Goal: Register for event/course

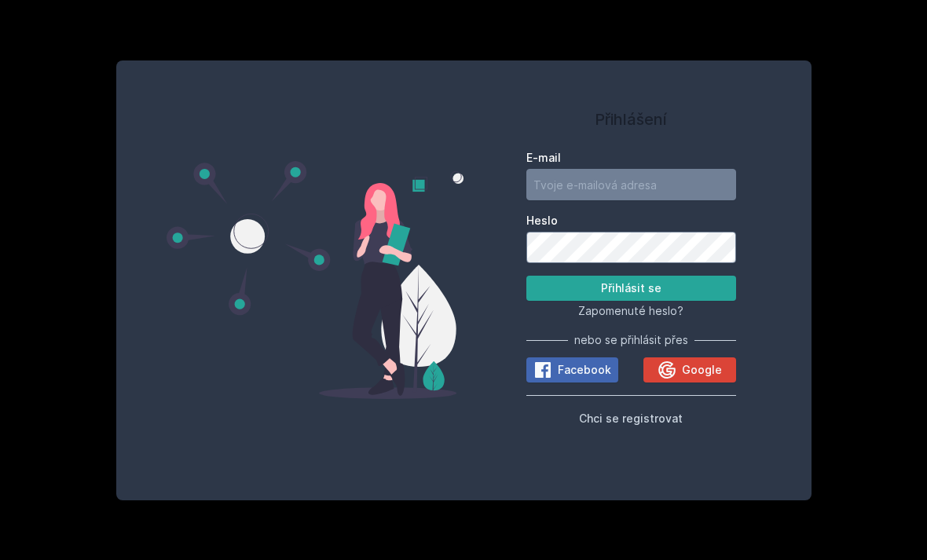
click at [633, 428] on button "Chci se registrovat" at bounding box center [631, 418] width 104 height 19
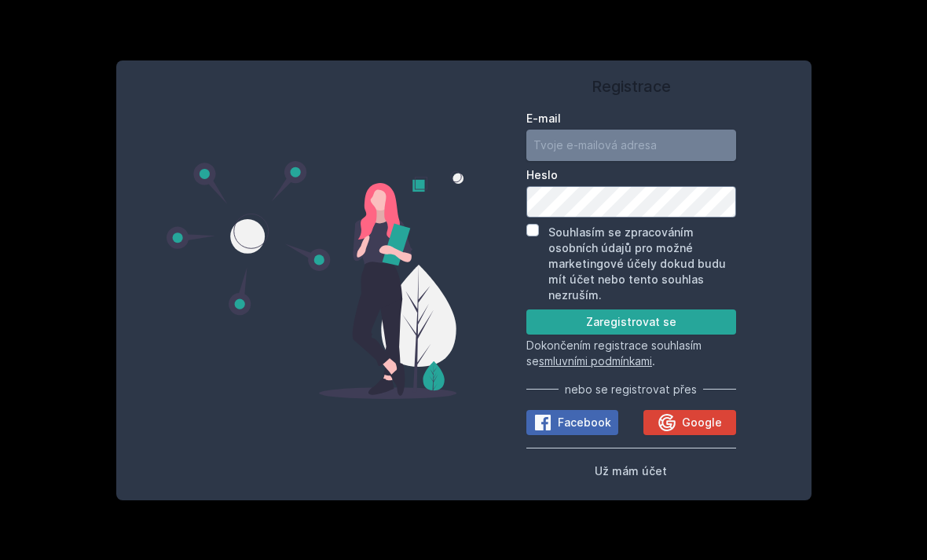
click at [623, 161] on input "E-mail" at bounding box center [632, 145] width 210 height 31
type input "[EMAIL_ADDRESS][DOMAIN_NAME]"
click at [537, 237] on input "Souhlasím se zpracováním osobních údajů pro možné marketingové účely dokud budu…" at bounding box center [533, 230] width 13 height 13
checkbox input "true"
click at [656, 335] on button "Zaregistrovat se" at bounding box center [632, 322] width 210 height 25
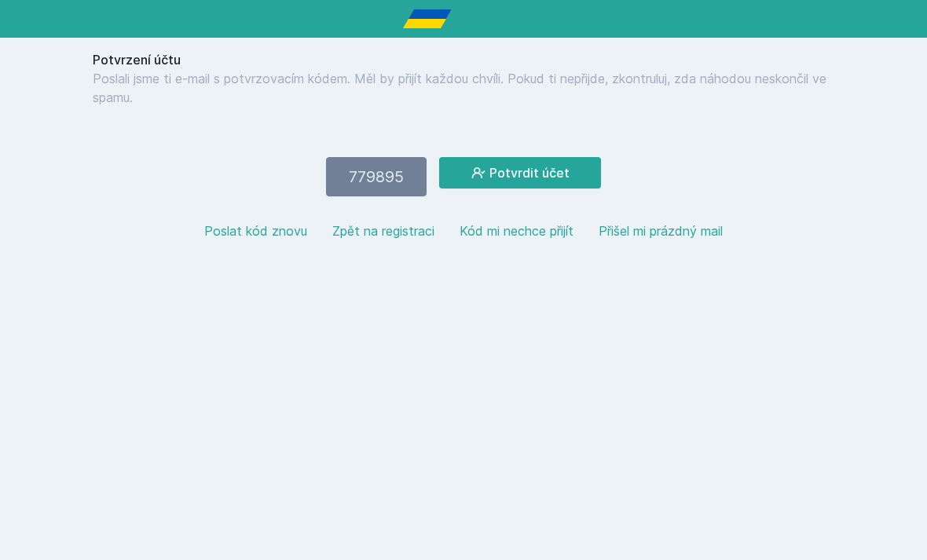
type input "779895"
click at [520, 173] on button "Potvrdit účet" at bounding box center [520, 172] width 162 height 31
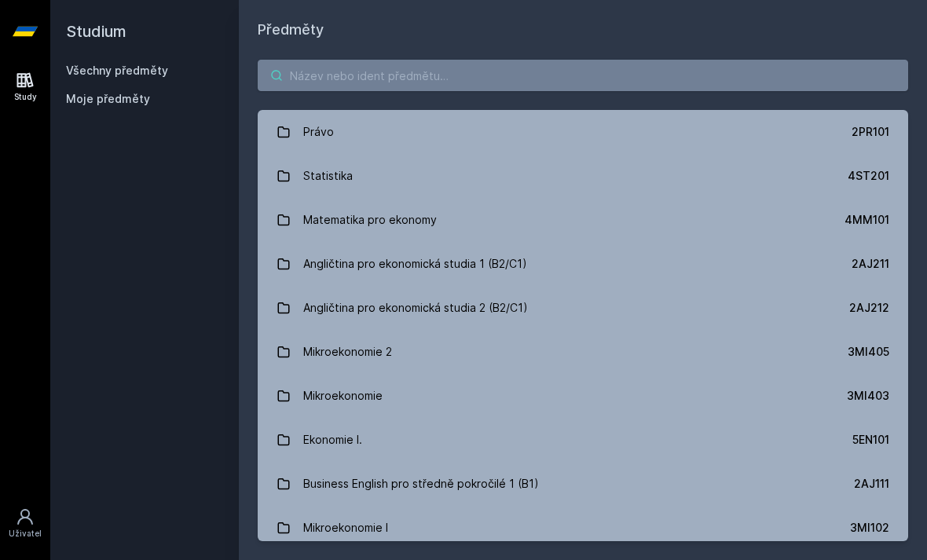
click at [348, 79] on input "search" at bounding box center [583, 75] width 651 height 31
click at [334, 134] on link "Právo 2PR101" at bounding box center [583, 132] width 651 height 44
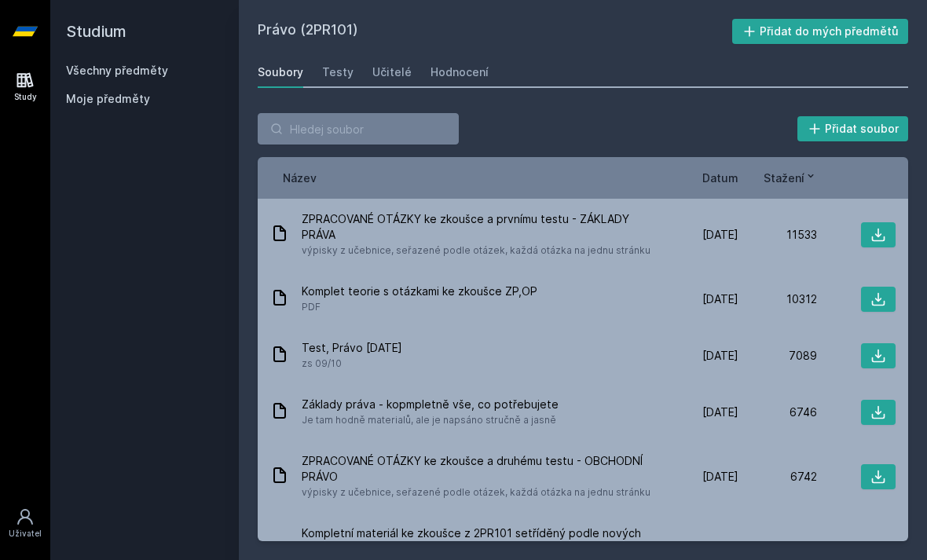
click at [491, 207] on div "ZPRACOVANÉ OTÁZKY ke zkoušce a prvnímu testu - ZÁKLADY PRÁVA výpisky z učebnice…" at bounding box center [583, 235] width 651 height 72
click at [501, 225] on span "ZPRACOVANÉ OTÁZKY ke zkoušce a prvnímu testu - ZÁKLADY PRÁVA" at bounding box center [478, 226] width 352 height 31
click at [878, 236] on icon at bounding box center [878, 235] width 13 height 13
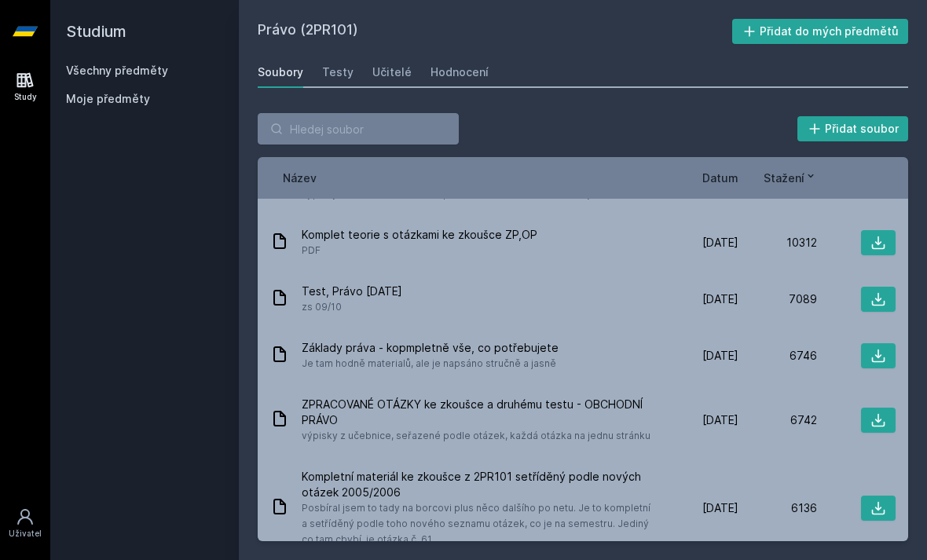
scroll to position [49, 0]
